Goal: Transaction & Acquisition: Purchase product/service

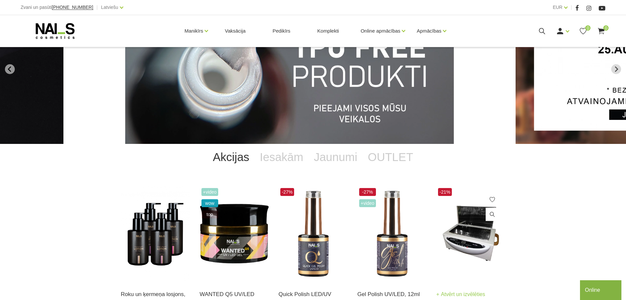
scroll to position [132, 0]
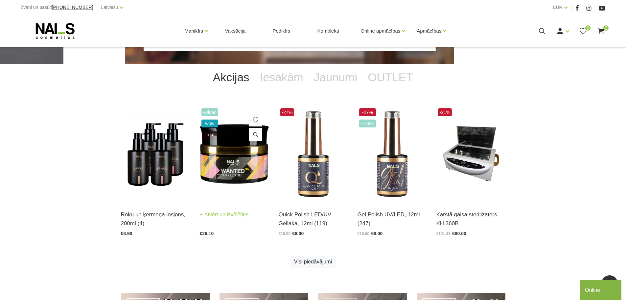
click at [246, 149] on img at bounding box center [234, 154] width 69 height 95
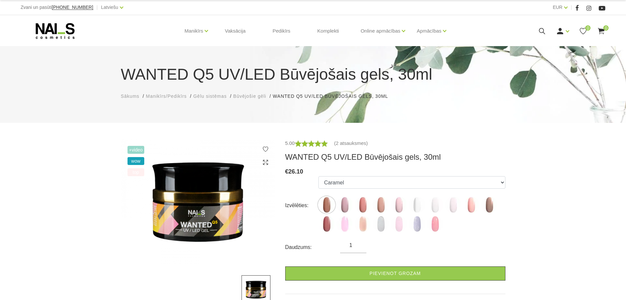
click at [254, 97] on span "Būvējošie gēli" at bounding box center [249, 95] width 33 height 5
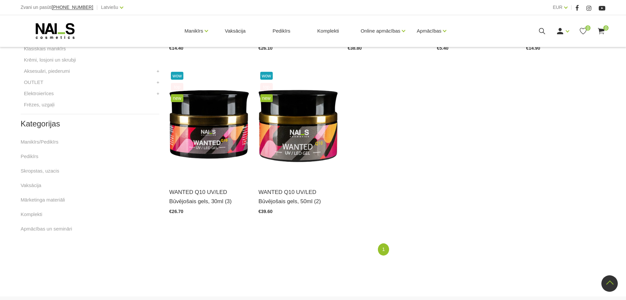
scroll to position [292, 0]
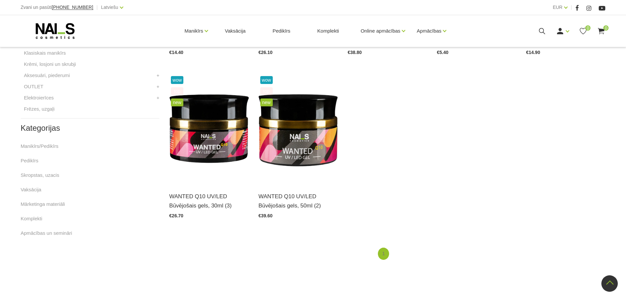
click at [385, 254] on link "1" at bounding box center [383, 253] width 11 height 12
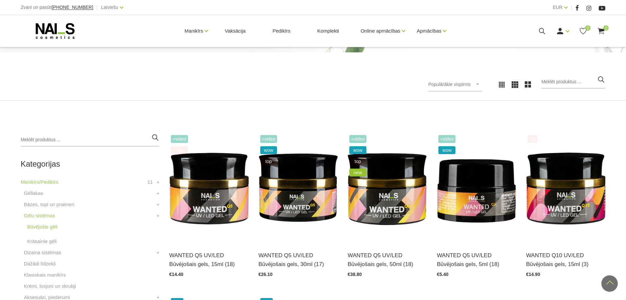
scroll to position [62, 0]
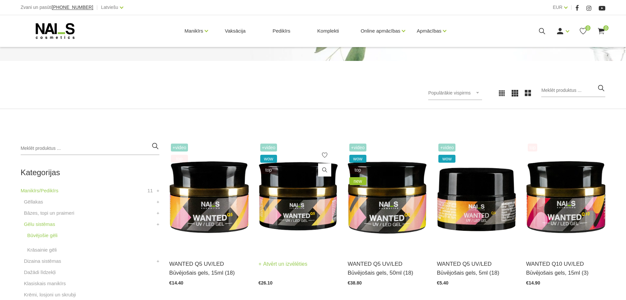
click at [311, 205] on img at bounding box center [298, 196] width 79 height 109
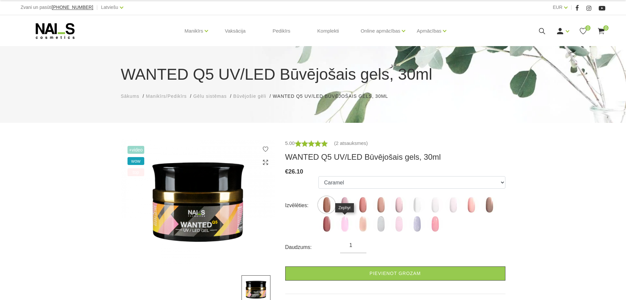
click at [344, 226] on img at bounding box center [345, 223] width 16 height 16
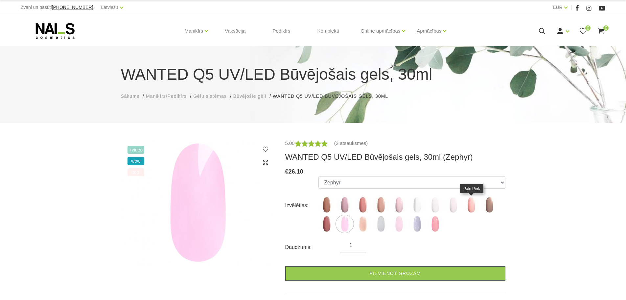
click at [470, 206] on img at bounding box center [471, 204] width 16 height 16
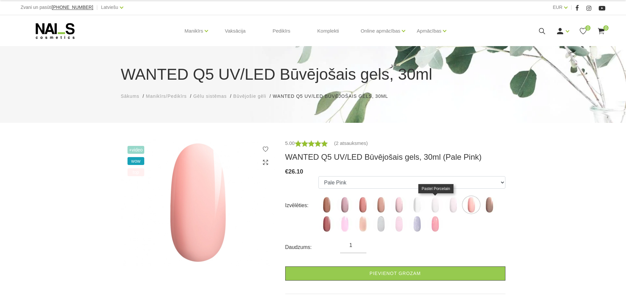
click at [435, 203] on img at bounding box center [435, 204] width 16 height 16
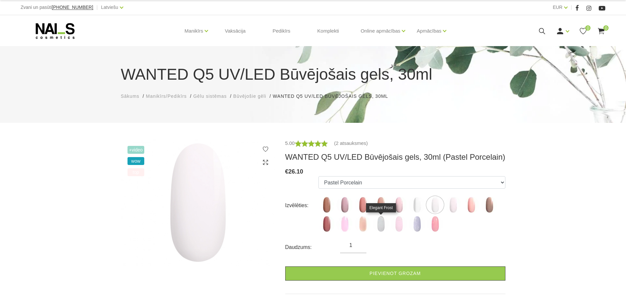
click at [384, 218] on img at bounding box center [381, 223] width 16 height 16
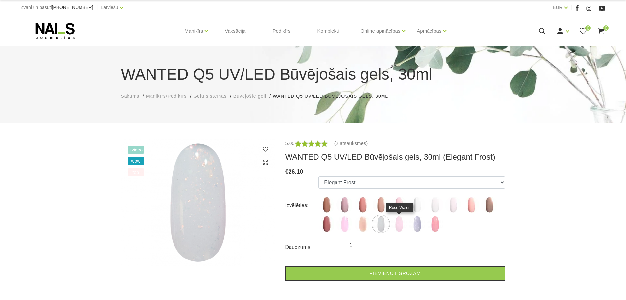
click at [401, 222] on img at bounding box center [399, 223] width 16 height 16
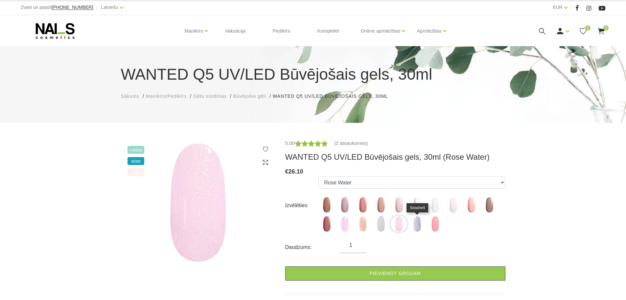
click at [417, 225] on img at bounding box center [417, 223] width 16 height 16
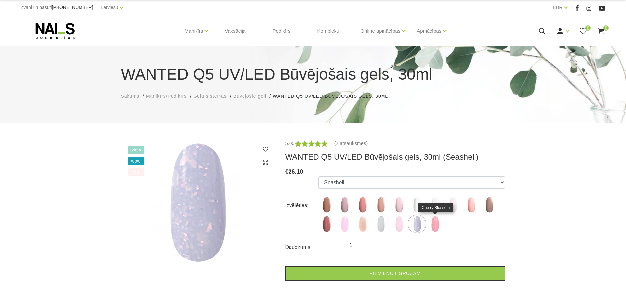
click at [438, 225] on img at bounding box center [435, 223] width 16 height 16
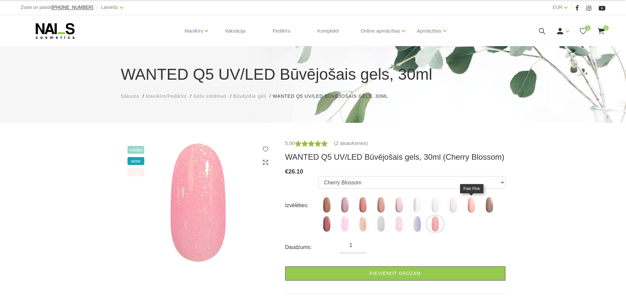
click at [467, 207] on img at bounding box center [471, 204] width 16 height 16
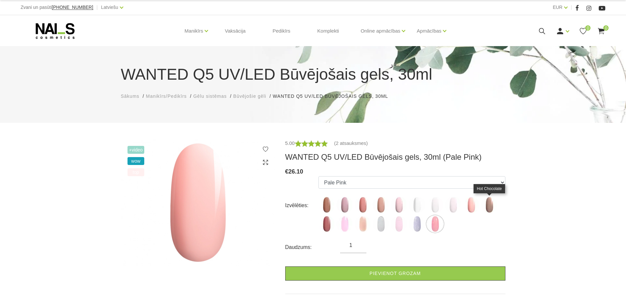
click at [488, 204] on img at bounding box center [489, 204] width 16 height 16
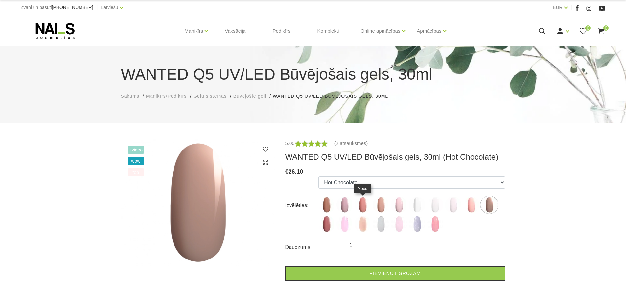
click at [366, 206] on img at bounding box center [363, 204] width 16 height 16
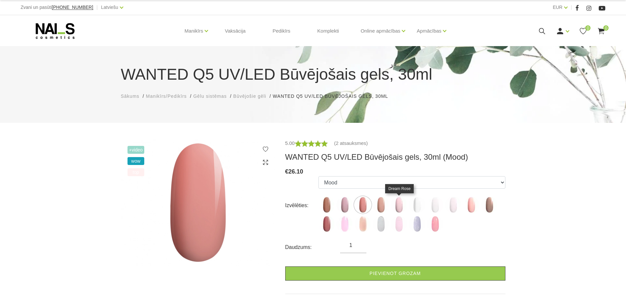
click at [398, 205] on img at bounding box center [399, 204] width 16 height 16
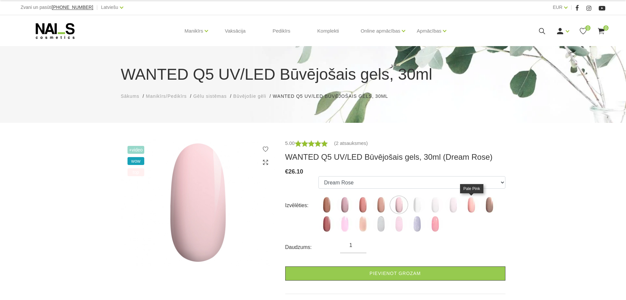
click at [470, 207] on img at bounding box center [471, 204] width 16 height 16
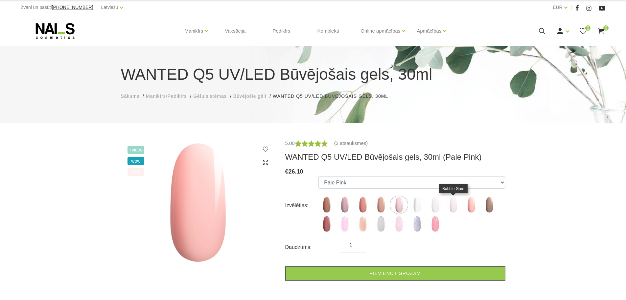
click at [454, 205] on img at bounding box center [453, 204] width 16 height 16
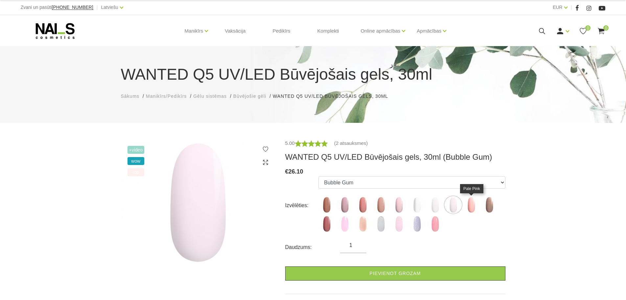
click at [472, 207] on img at bounding box center [471, 204] width 16 height 16
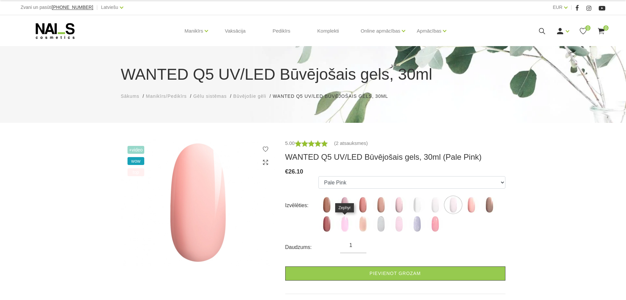
click at [346, 225] on img at bounding box center [345, 223] width 16 height 16
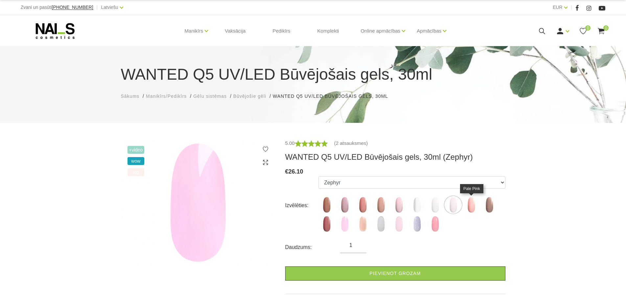
click at [471, 200] on img at bounding box center [471, 204] width 16 height 16
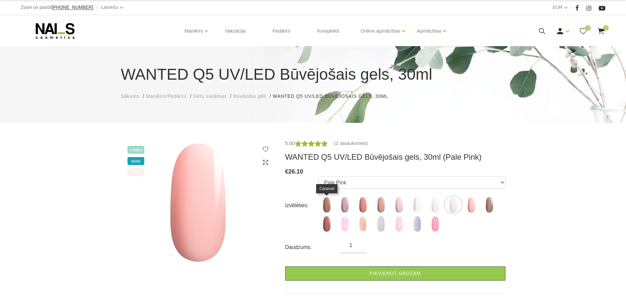
click at [327, 205] on img at bounding box center [327, 204] width 16 height 16
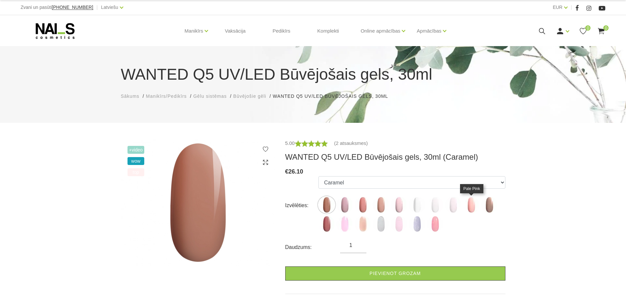
click at [475, 202] on img at bounding box center [471, 204] width 16 height 16
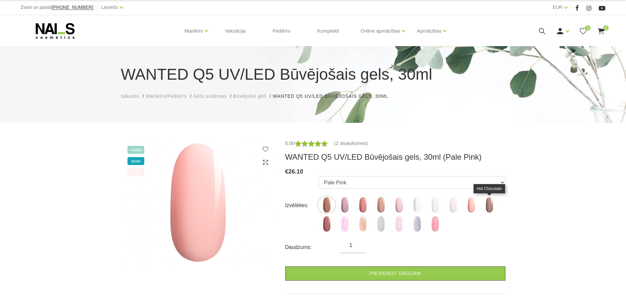
click at [487, 207] on img at bounding box center [489, 204] width 16 height 16
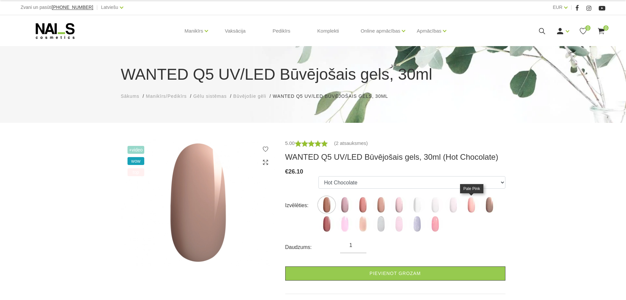
click at [474, 205] on img at bounding box center [471, 204] width 16 height 16
select select "6142"
